Goal: Complete application form

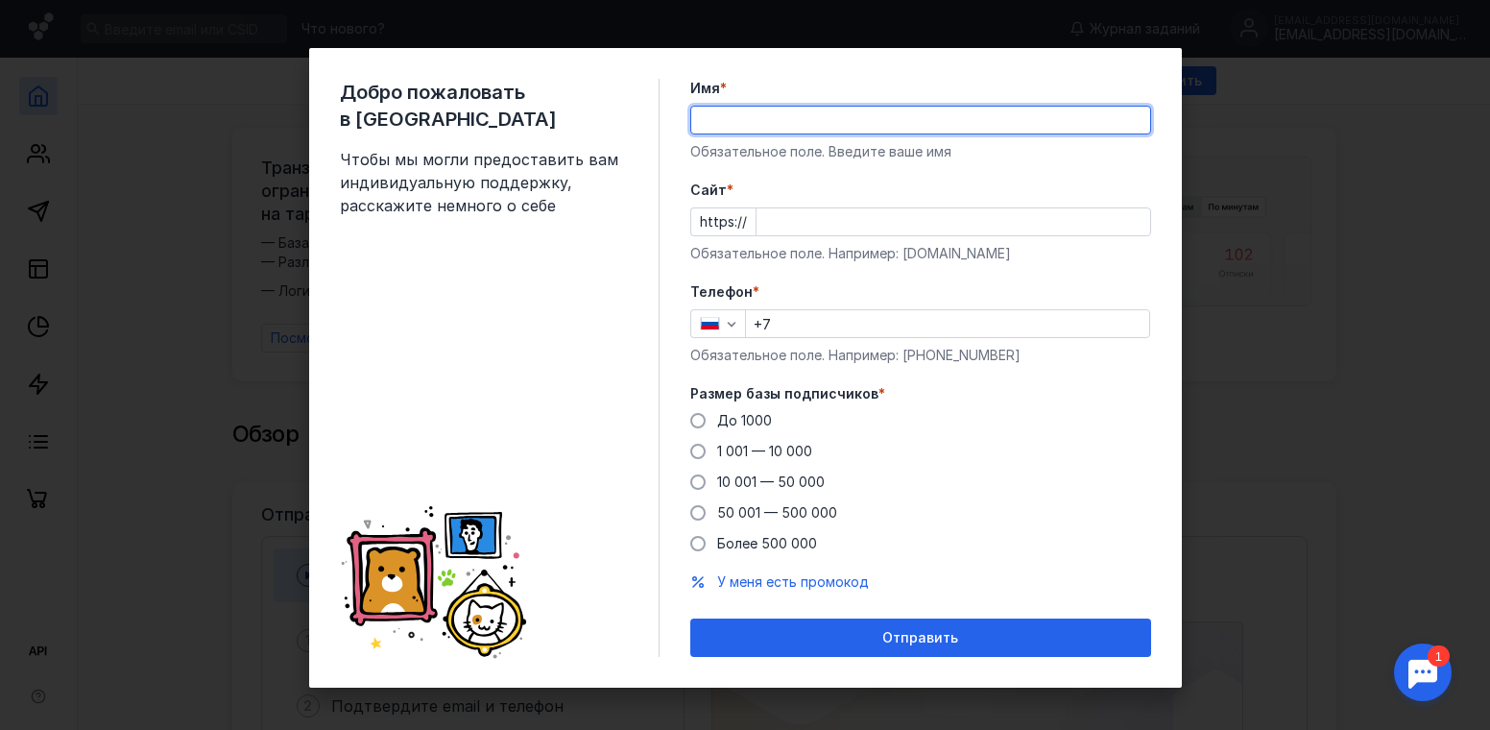
click at [726, 119] on input "Имя *" at bounding box center [920, 120] width 459 height 27
type input "[PERSON_NAME]"
type input "[PHONE_NUMBER]"
click at [786, 220] on input "Cайт *" at bounding box center [954, 221] width 394 height 27
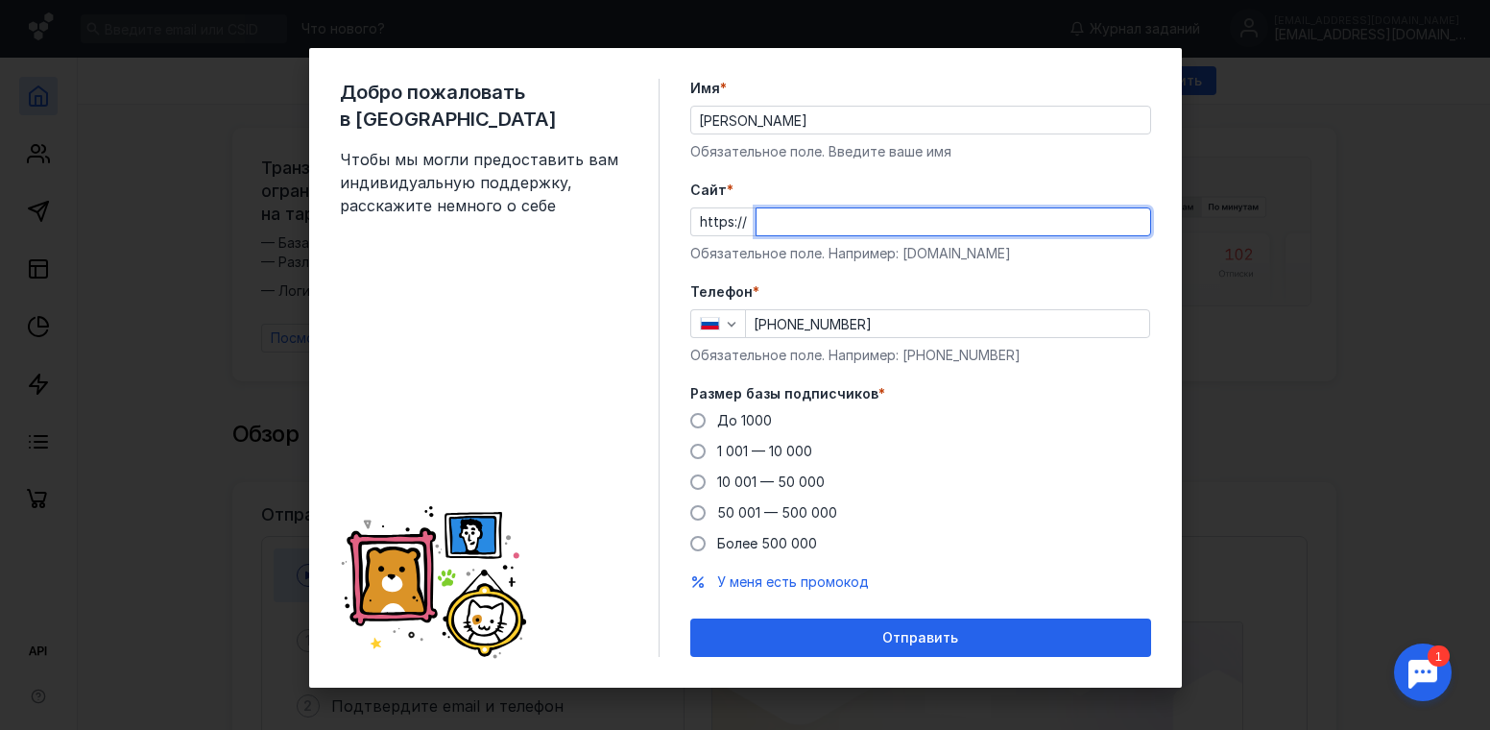
click at [940, 630] on form "Имя * [PERSON_NAME] Обязательное поле. Введите ваше имя [PERSON_NAME] * https:/…" at bounding box center [920, 368] width 461 height 578
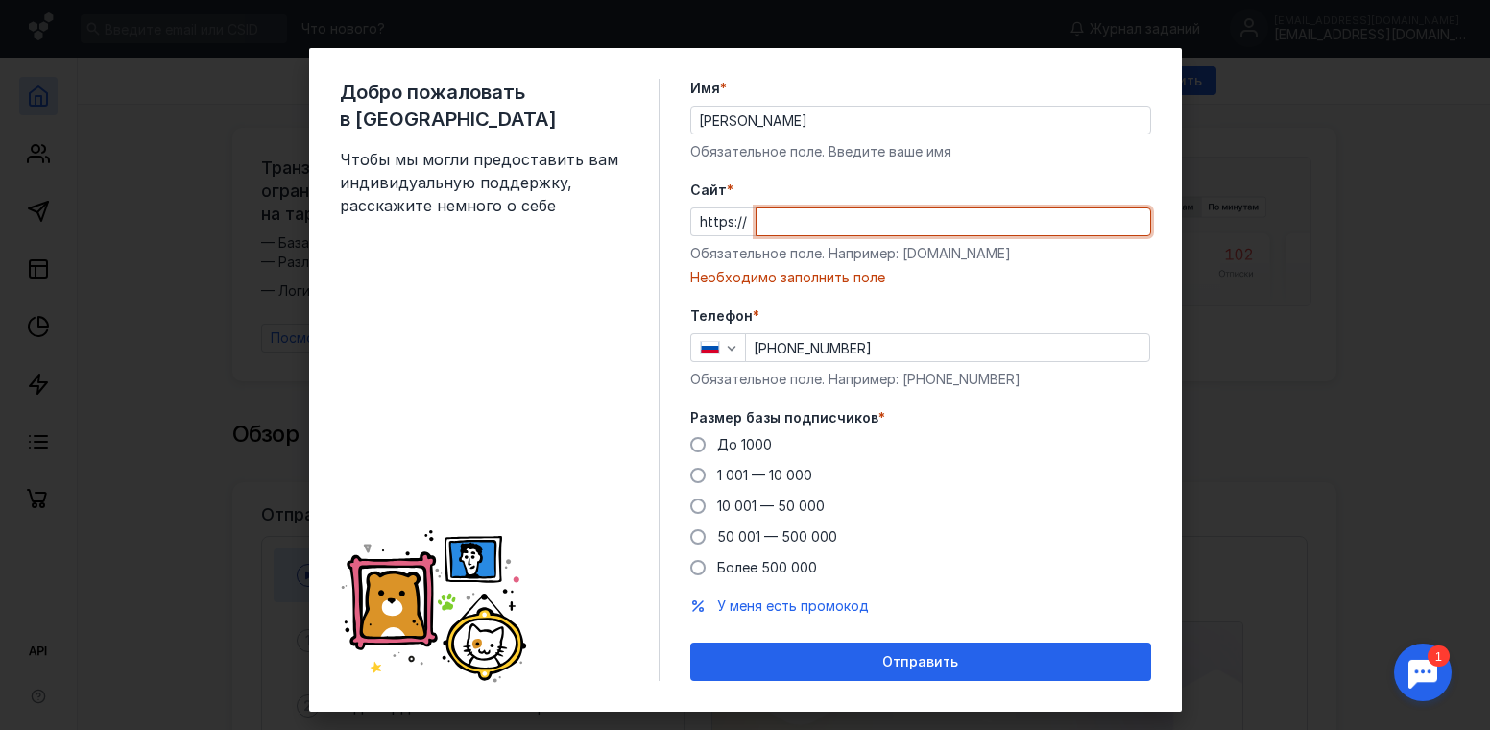
drag, startPoint x: 788, startPoint y: 224, endPoint x: 692, endPoint y: 214, distance: 96.5
click at [692, 214] on div "https://" at bounding box center [920, 221] width 461 height 29
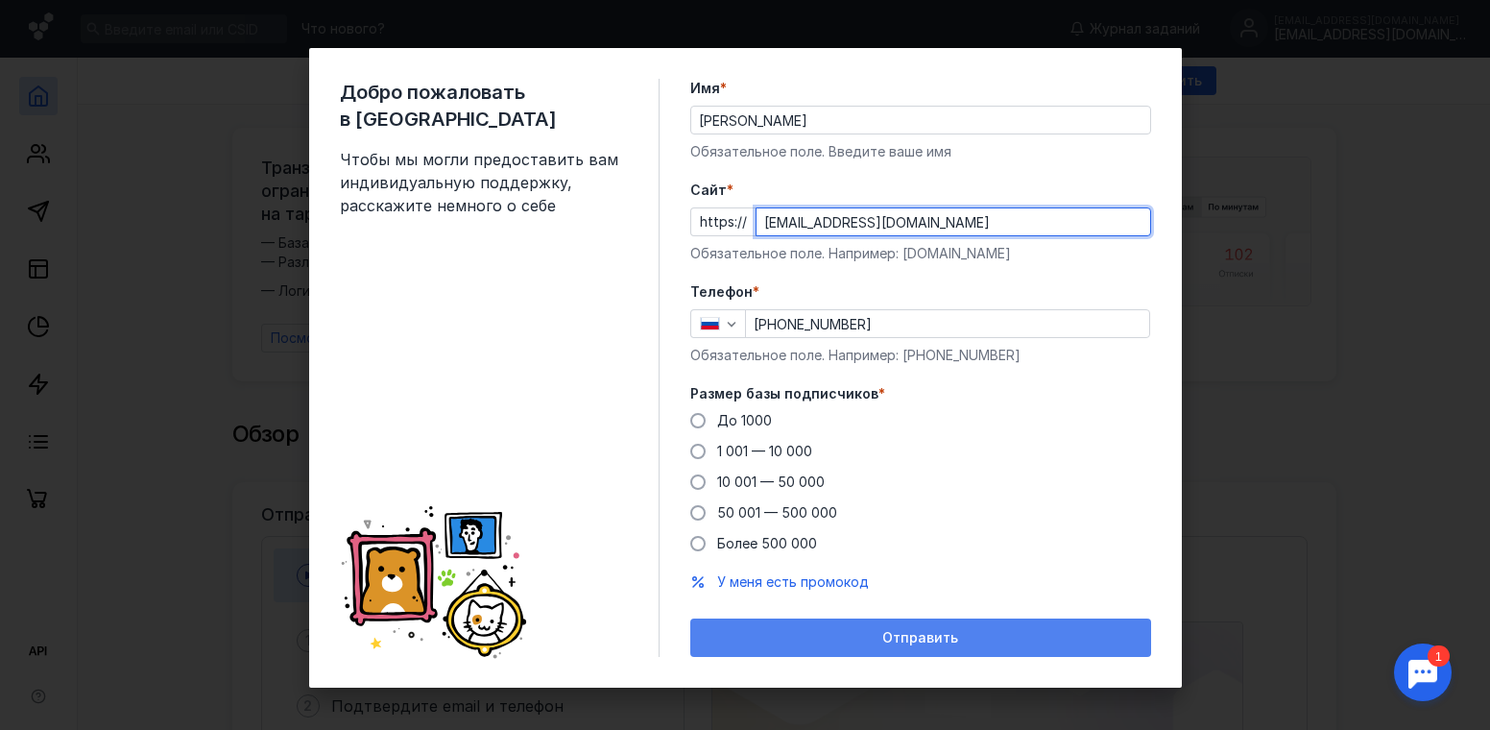
type input "[EMAIL_ADDRESS][DOMAIN_NAME]"
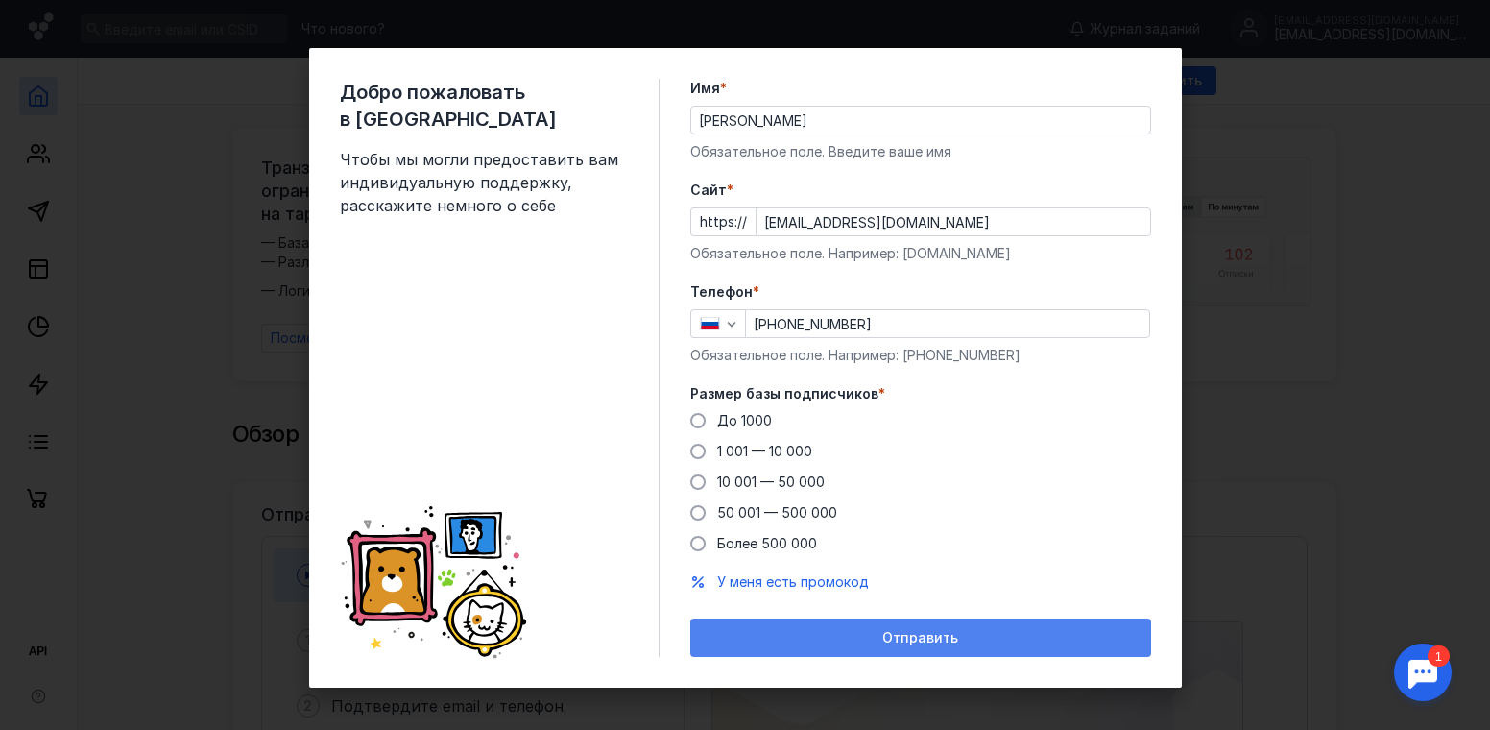
click at [921, 633] on span "Отправить" at bounding box center [920, 638] width 76 height 16
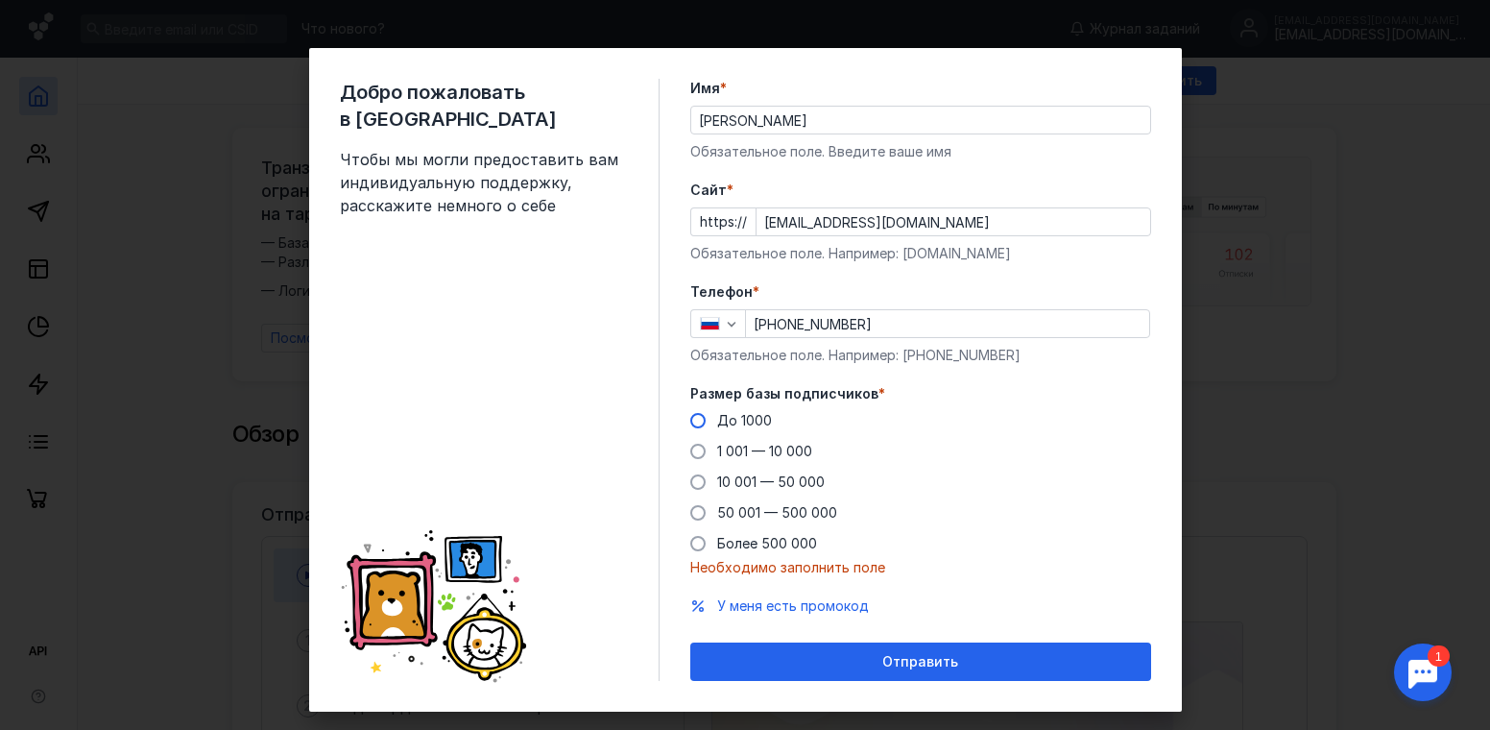
click at [692, 424] on span at bounding box center [697, 420] width 15 height 15
click at [0, 0] on input "До 1000" at bounding box center [0, 0] width 0 height 0
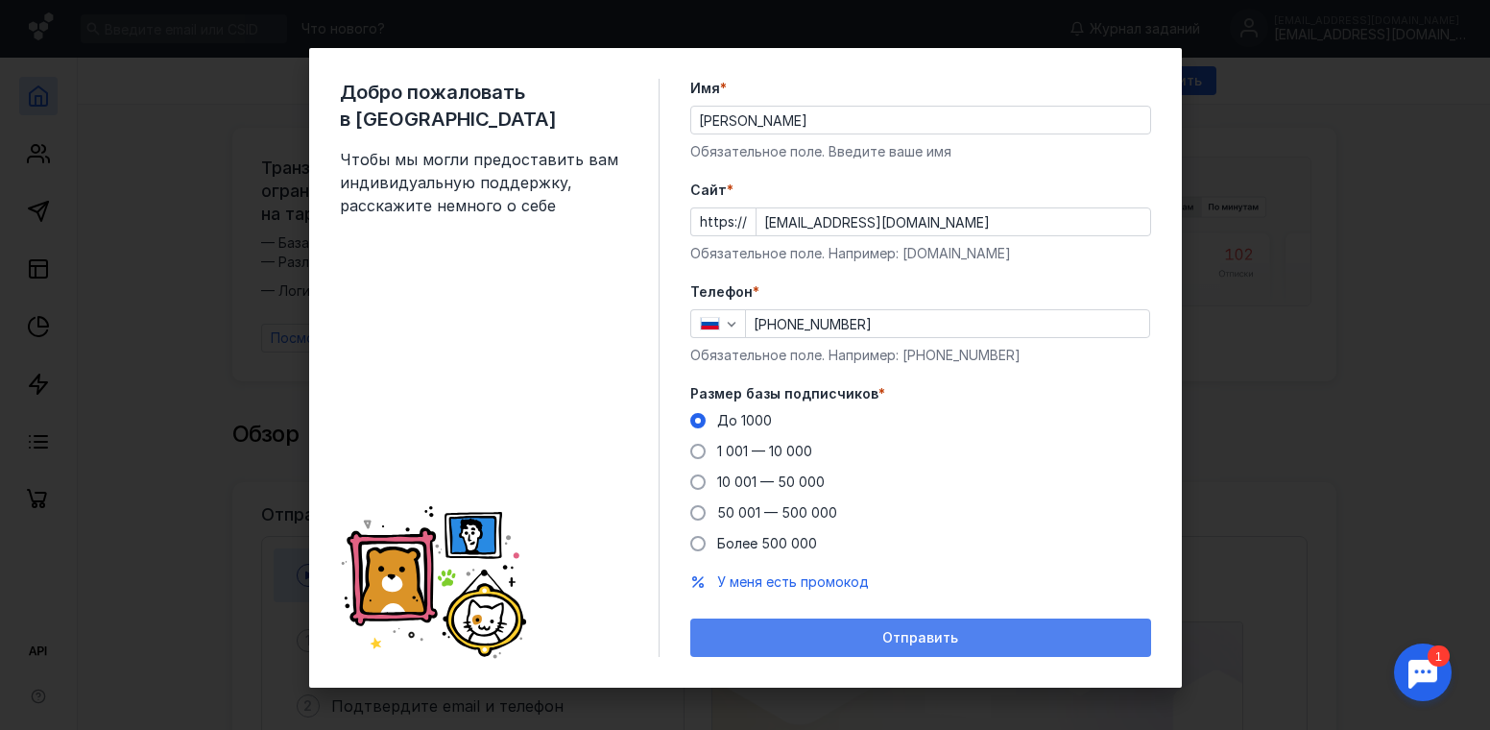
click at [869, 634] on div "Отправить" at bounding box center [921, 638] width 442 height 16
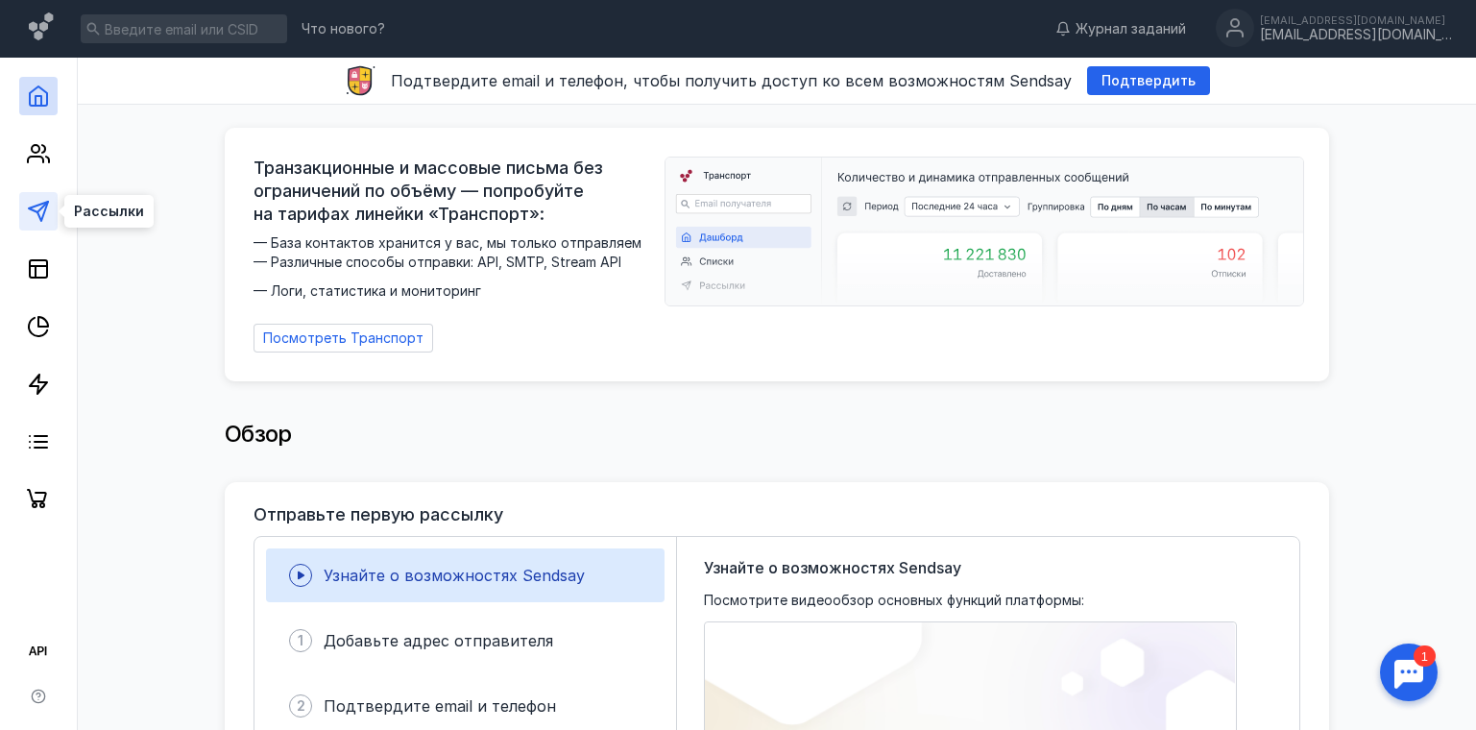
click at [39, 204] on icon at bounding box center [38, 211] width 23 height 23
